Goal: Task Accomplishment & Management: Use online tool/utility

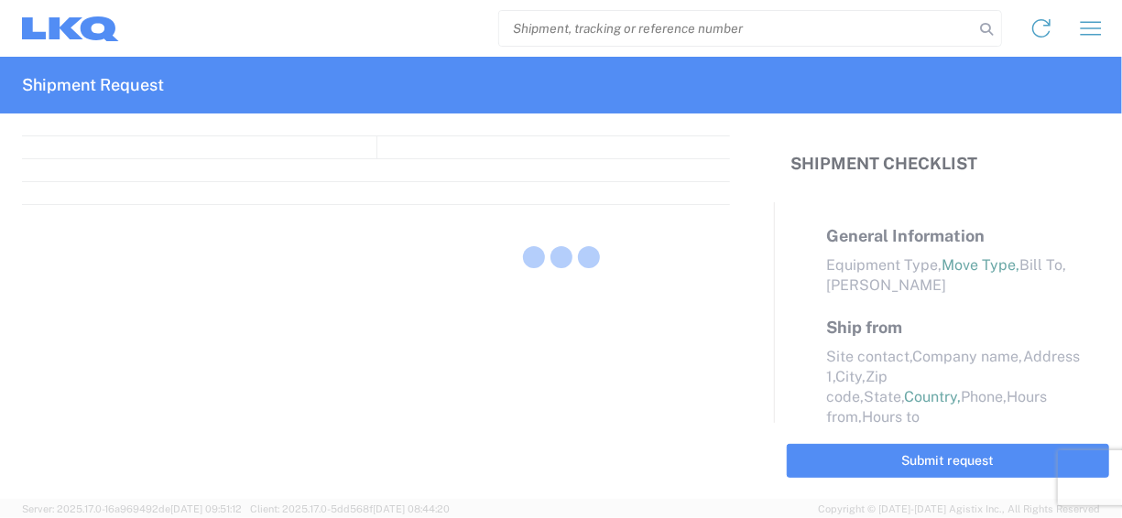
select select "FULL"
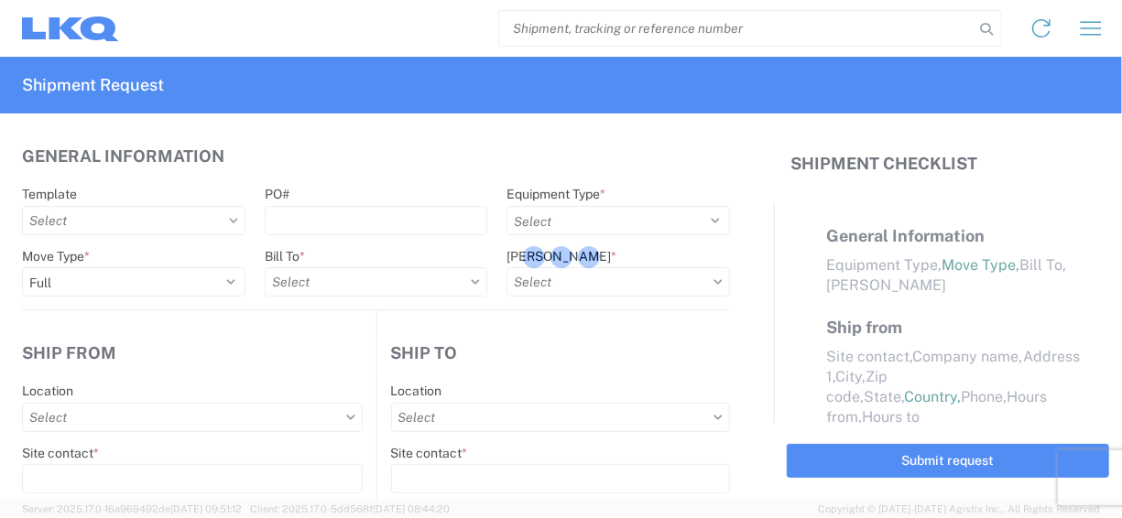
select select "LBS"
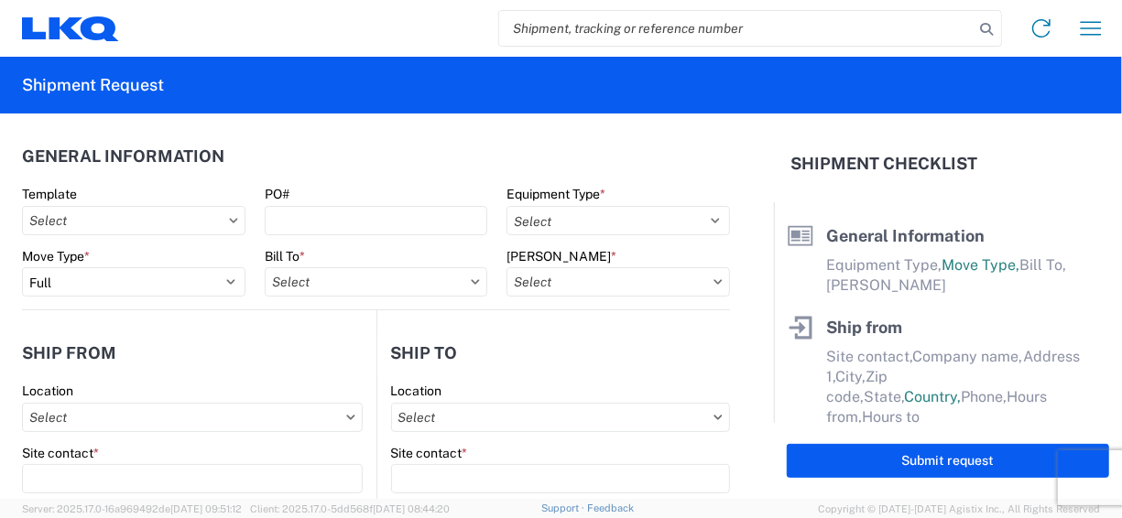
click at [599, 11] on input "search" at bounding box center [736, 28] width 474 height 35
paste input "56484491"
type input "56484491"
click at [983, 26] on icon at bounding box center [986, 29] width 26 height 26
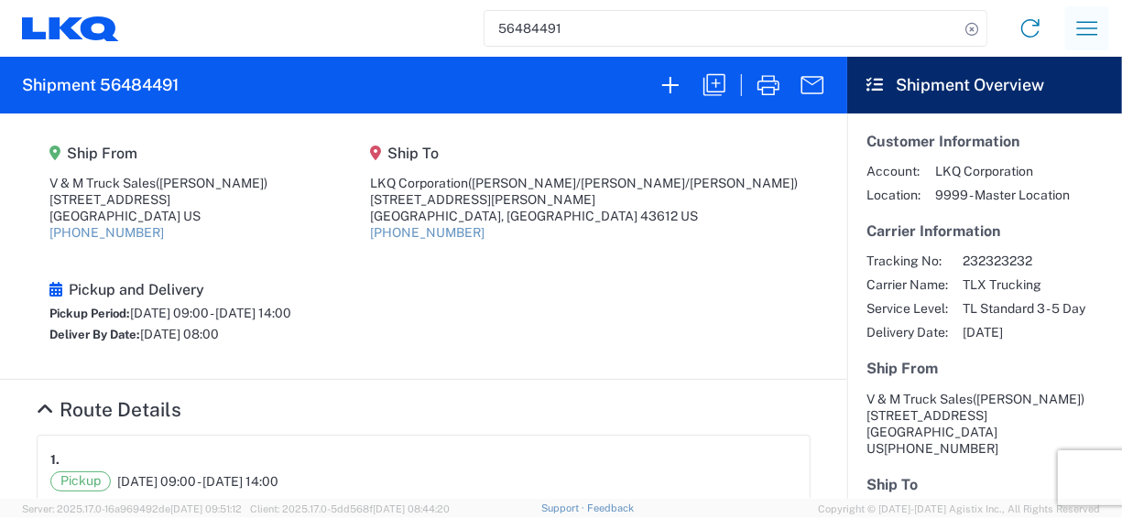
click at [1076, 20] on icon "button" at bounding box center [1086, 28] width 29 height 29
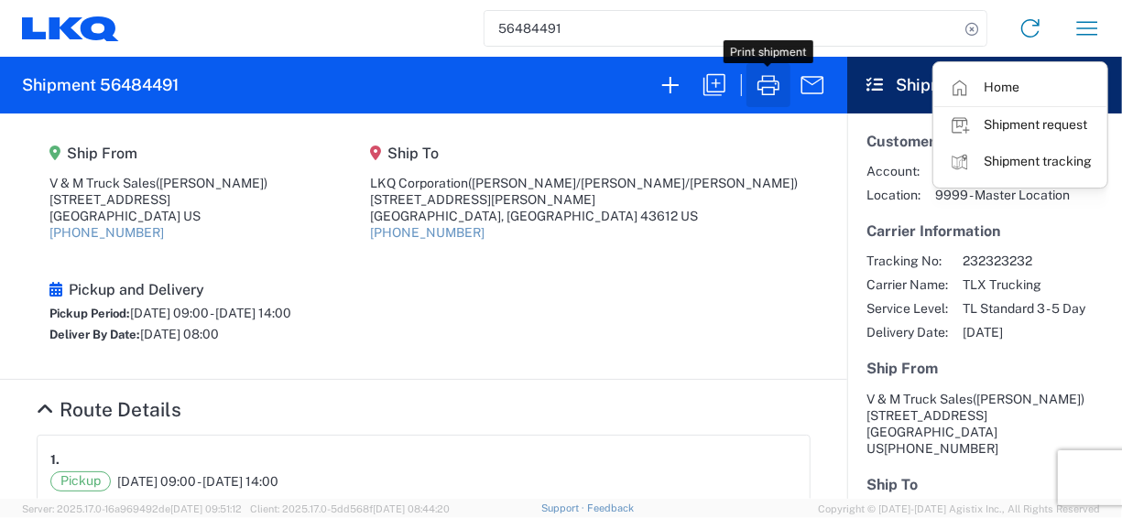
click at [762, 86] on icon "button" at bounding box center [768, 85] width 29 height 29
